Goal: Task Accomplishment & Management: Complete application form

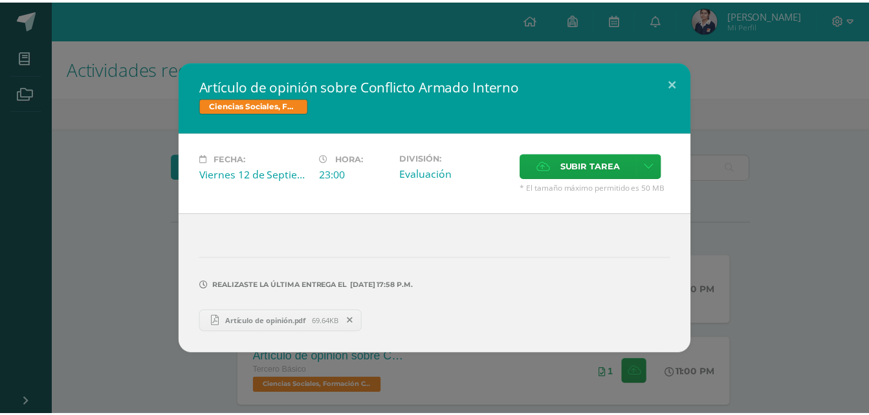
scroll to position [217, 0]
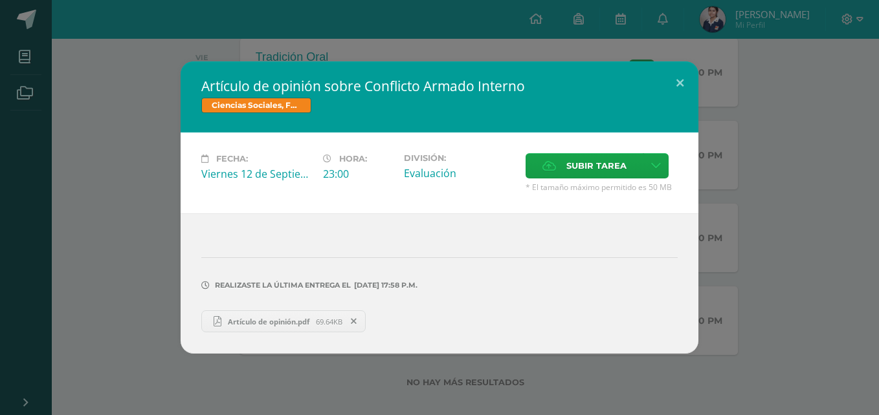
drag, startPoint x: 272, startPoint y: 341, endPoint x: 237, endPoint y: 341, distance: 34.9
click at [237, 327] on span "Artículo de opinión.pdf" at bounding box center [268, 322] width 94 height 10
click at [357, 326] on icon at bounding box center [354, 321] width 6 height 9
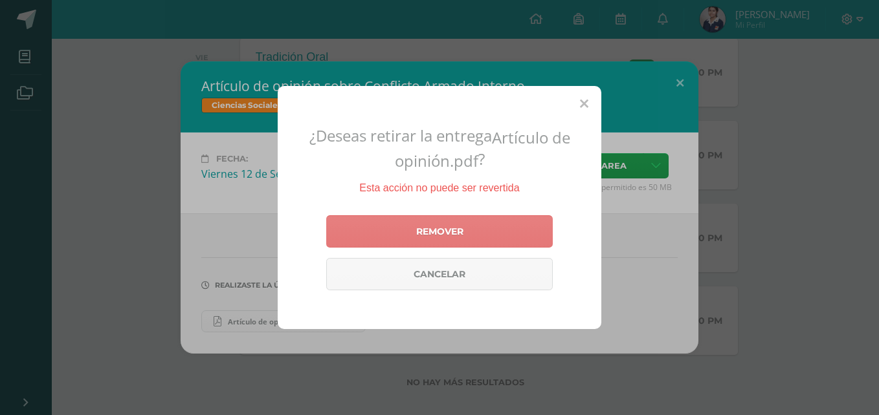
click at [506, 230] on link "Remover" at bounding box center [439, 231] width 226 height 32
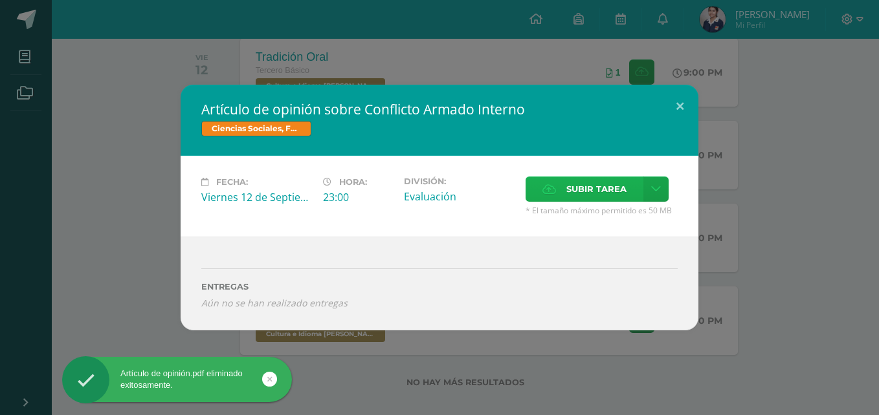
click at [566, 194] on span "Subir tarea" at bounding box center [596, 189] width 60 height 24
click at [0, 0] on input "Subir tarea" at bounding box center [0, 0] width 0 height 0
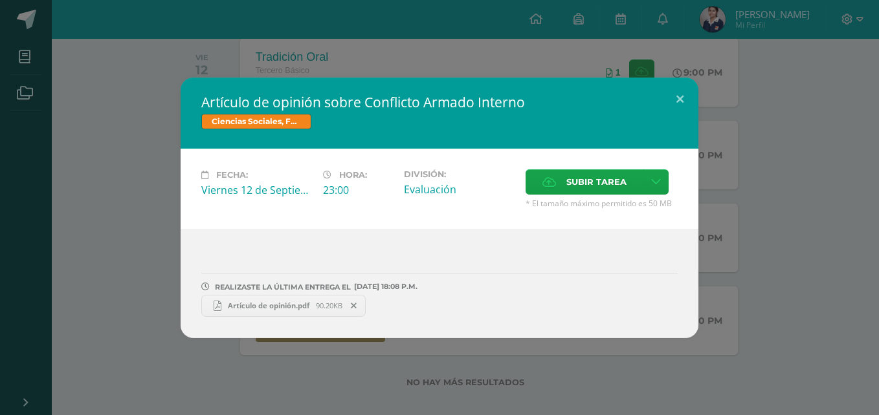
click at [283, 311] on span "Artículo de opinión.pdf" at bounding box center [268, 306] width 94 height 10
click at [673, 78] on button at bounding box center [679, 100] width 37 height 44
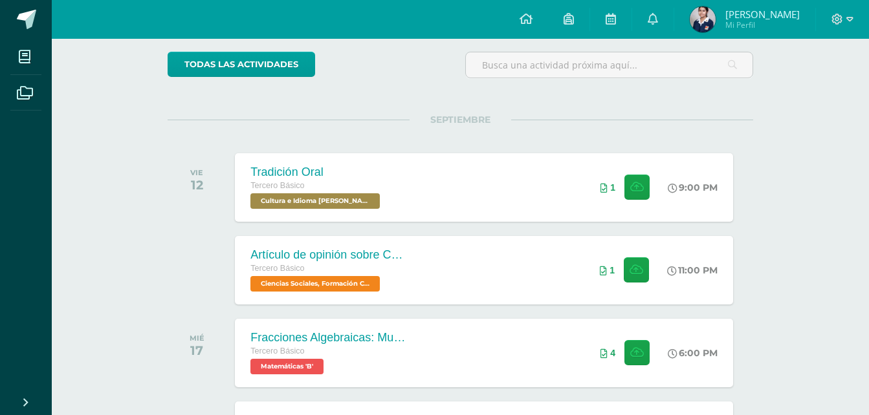
scroll to position [99, 0]
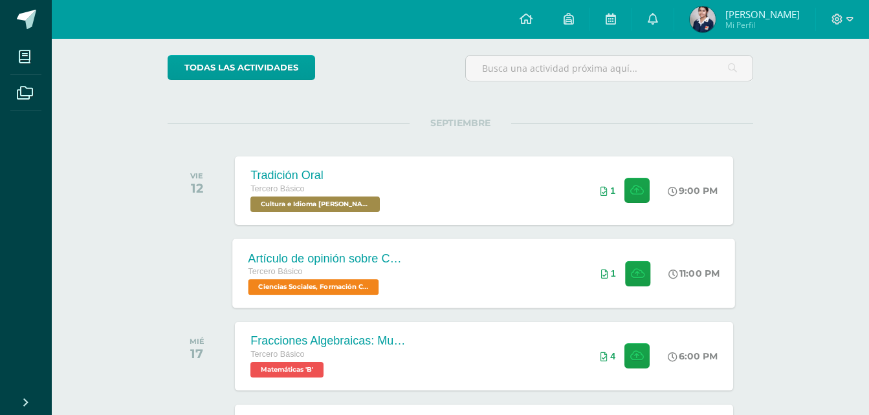
click at [405, 264] on div "Artículo de opinión sobre Conflicto Armado Interno" at bounding box center [326, 259] width 157 height 14
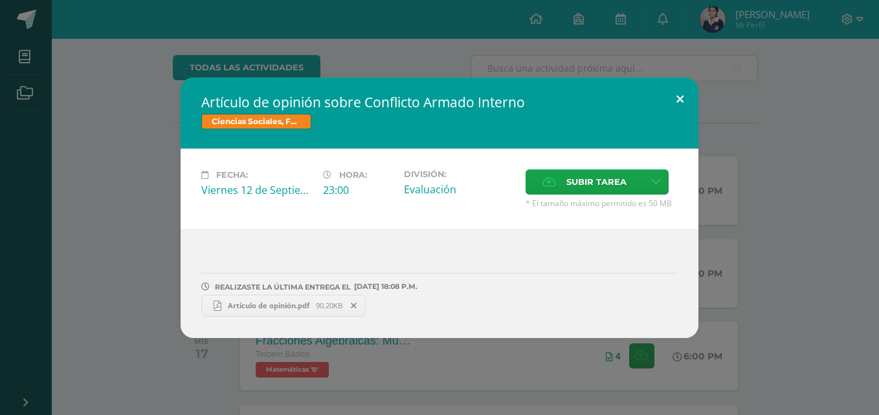
click at [675, 80] on button at bounding box center [679, 100] width 37 height 44
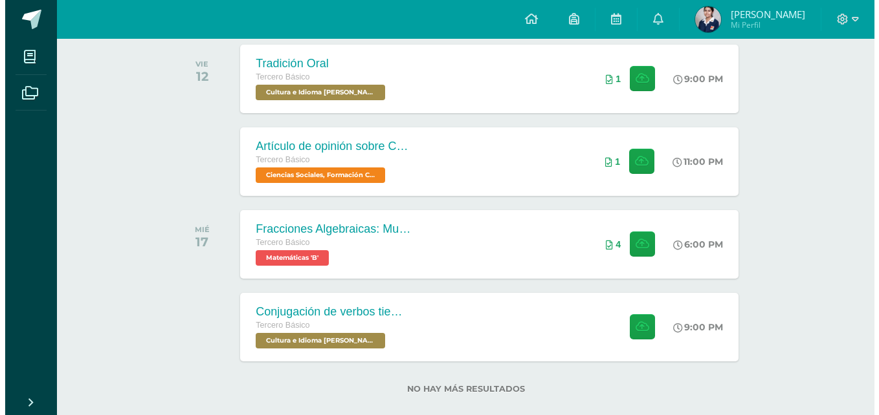
scroll to position [234, 0]
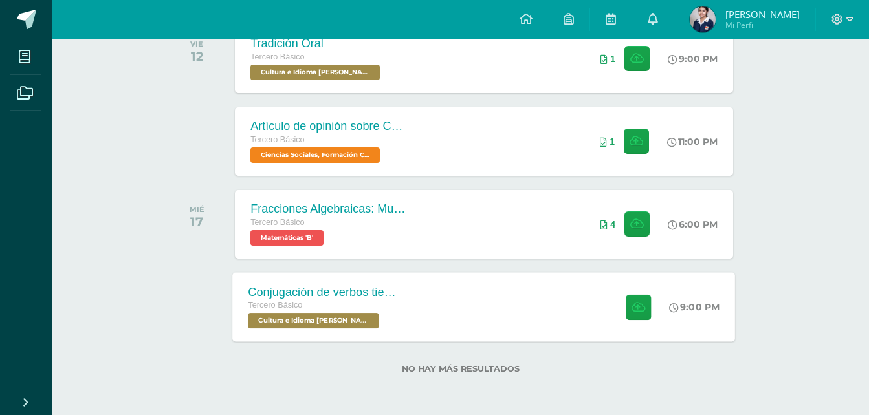
click at [444, 300] on div "Conjugación de verbos tiempo pasado en kaqchikel Tercero Básico Cultura e Idiom…" at bounding box center [484, 306] width 503 height 69
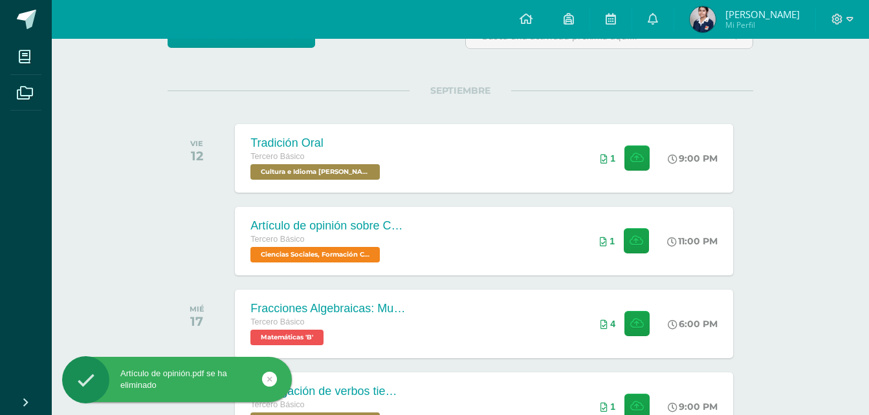
scroll to position [130, 0]
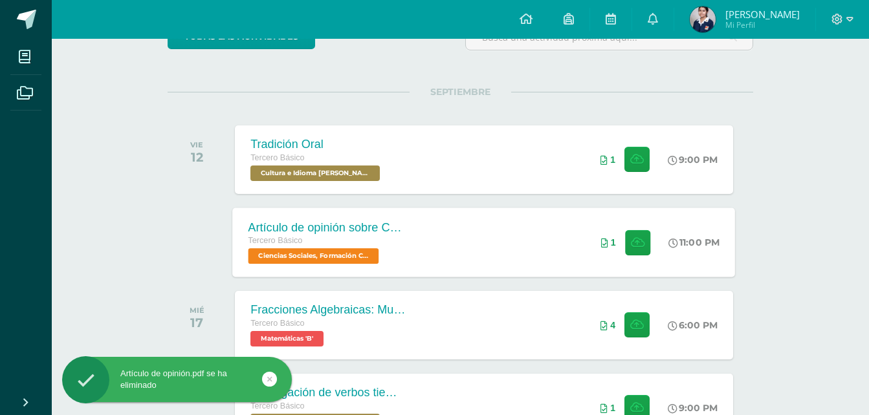
click at [390, 234] on div "Tercero Básico" at bounding box center [326, 241] width 157 height 14
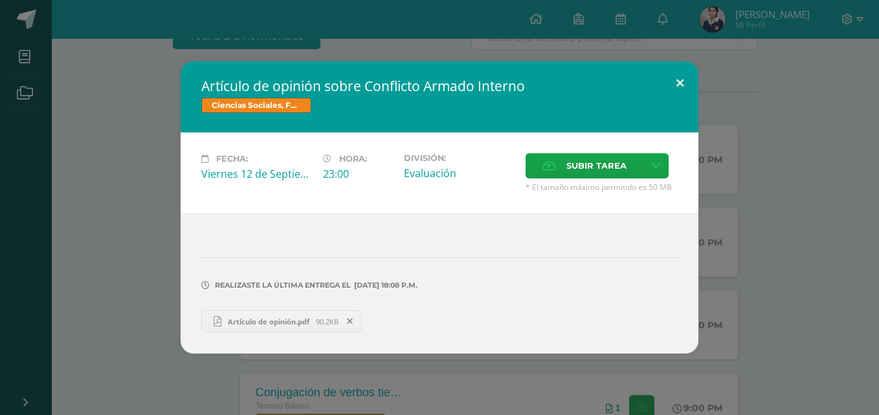
click at [679, 61] on button at bounding box center [679, 83] width 37 height 44
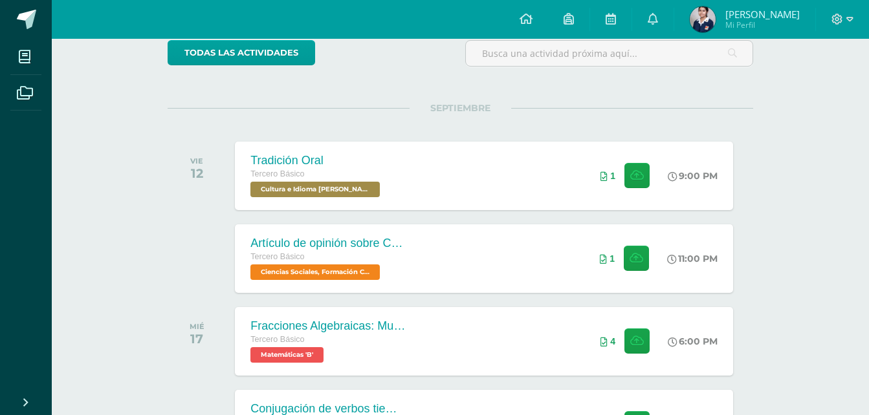
scroll to position [112, 0]
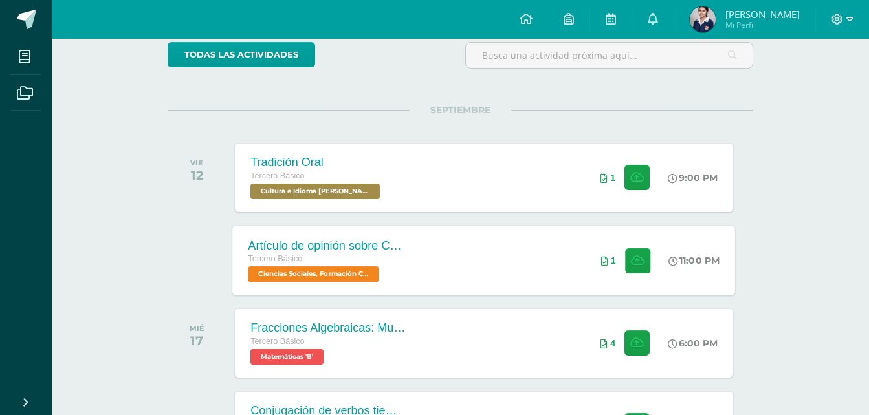
click at [427, 259] on div "Artículo de opinión sobre Conflicto Armado Interno Tercero Básico Ciencias Soci…" at bounding box center [484, 260] width 503 height 69
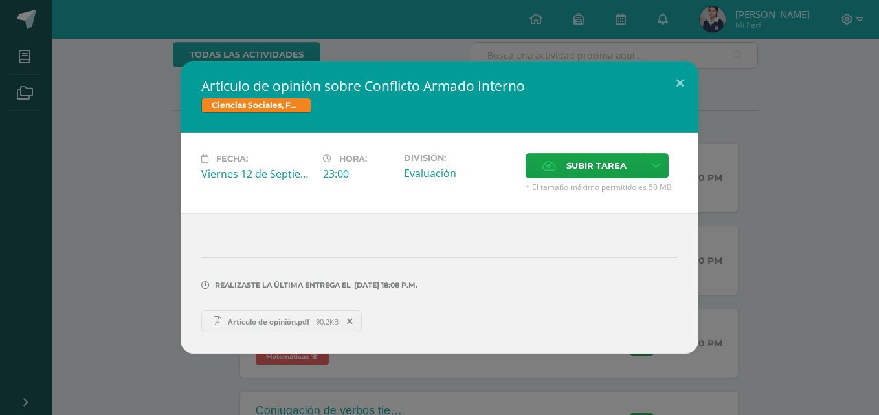
click at [282, 327] on span "Artículo de opinión.pdf" at bounding box center [268, 322] width 94 height 10
click at [678, 61] on button at bounding box center [679, 83] width 37 height 44
